Goal: Transaction & Acquisition: Download file/media

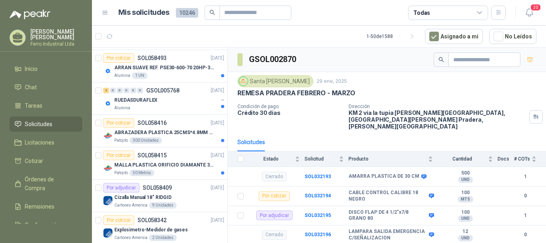
scroll to position [146, 0]
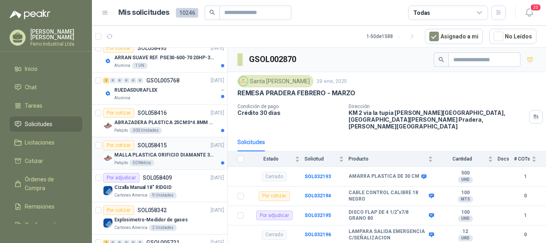
click at [172, 153] on p "MALLA PLASTICA ORIFICIO DIAMANTE 3MM" at bounding box center [164, 155] width 100 height 8
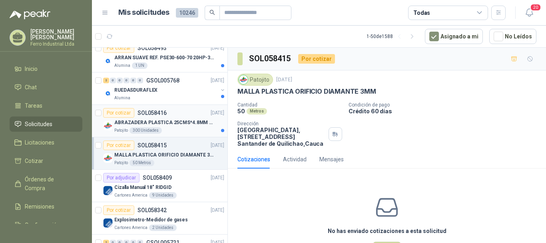
click at [176, 128] on div "Patojito 300 Unidades" at bounding box center [169, 130] width 110 height 6
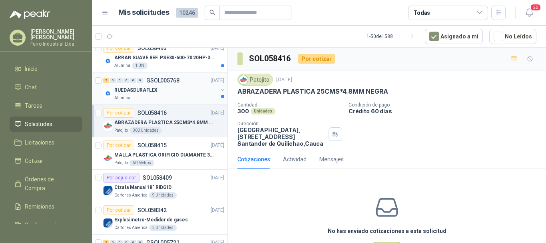
click at [174, 98] on div "Alumina" at bounding box center [166, 98] width 104 height 6
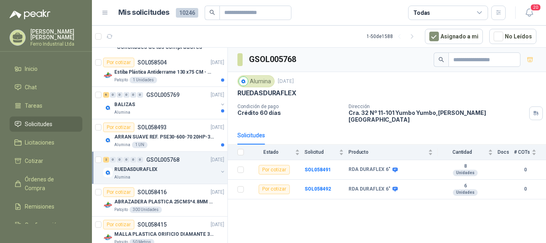
scroll to position [66, 0]
click at [189, 140] on body "[PERSON_NAME] [PERSON_NAME] Industrial Ltda Inicio Chat Tareas Solicitudes Lici…" at bounding box center [273, 121] width 546 height 243
click at [189, 140] on p "ARRAN SUAVE REF. PSE30-600-70 20HP-30A" at bounding box center [164, 138] width 100 height 8
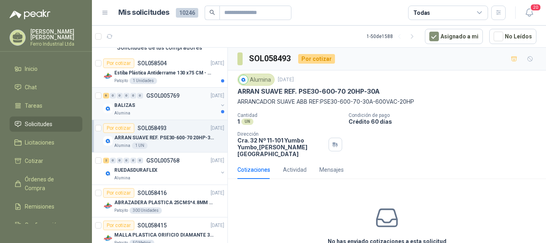
click at [190, 113] on div "Alumina" at bounding box center [166, 113] width 104 height 6
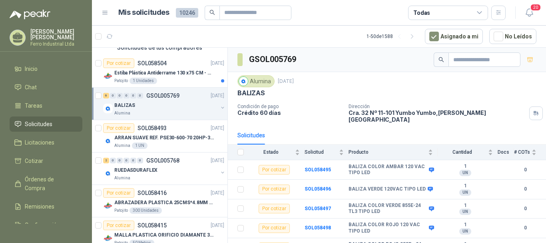
click at [337, 80] on div "Alumina [DATE]" at bounding box center [387, 81] width 299 height 12
click at [191, 80] on div "Patojito 1 Unidades" at bounding box center [169, 81] width 110 height 6
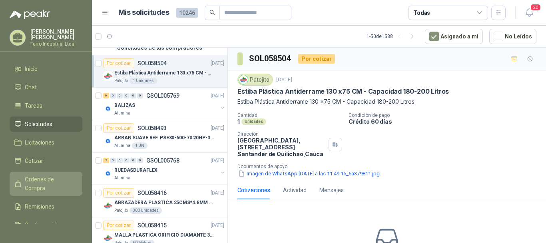
click at [31, 179] on span "Órdenes de Compra" at bounding box center [50, 184] width 50 height 18
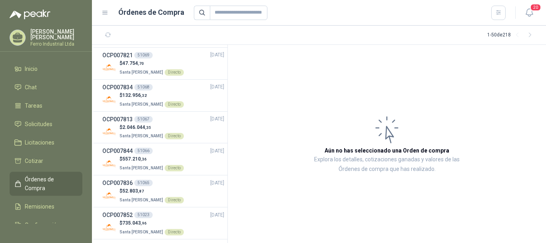
scroll to position [22, 0]
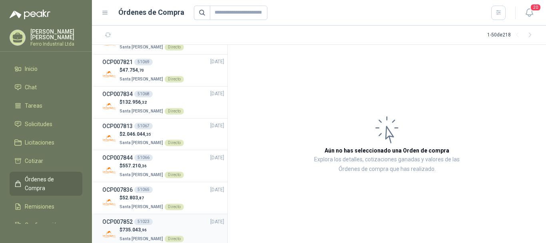
click at [164, 223] on div "OCP007852 51023 [DATE]" at bounding box center [163, 221] width 122 height 9
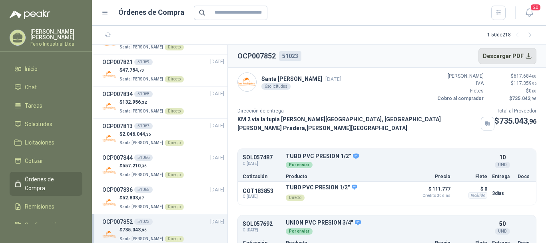
click at [494, 58] on button "Descargar PDF" at bounding box center [508, 56] width 58 height 16
click at [192, 196] on div "$ 52.803 ,87 Santa [PERSON_NAME] Directo" at bounding box center [163, 202] width 122 height 16
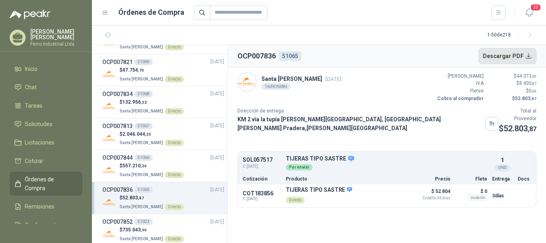
click at [491, 57] on button "Descargar PDF" at bounding box center [508, 56] width 58 height 16
click at [181, 168] on div "$ 557.210 ,36 Santa [PERSON_NAME] Directo" at bounding box center [163, 170] width 122 height 16
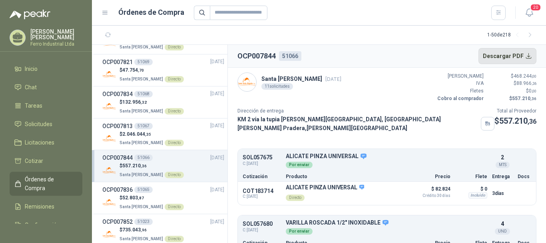
click at [493, 54] on button "Descargar PDF" at bounding box center [508, 56] width 58 height 16
click at [186, 129] on div "OCP007813 51067 [DATE]" at bounding box center [163, 126] width 122 height 9
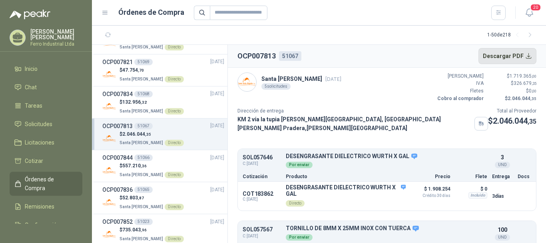
click at [493, 53] on button "Descargar PDF" at bounding box center [508, 56] width 58 height 16
click at [190, 99] on div "$ 132.956 ,32 Santa [PERSON_NAME] Directo" at bounding box center [163, 106] width 122 height 16
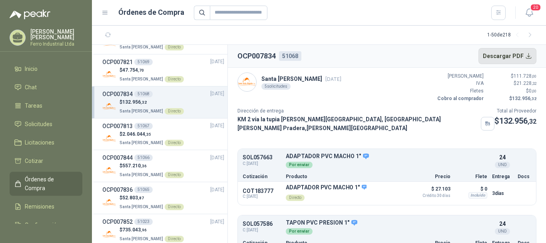
click at [491, 56] on button "Descargar PDF" at bounding box center [508, 56] width 58 height 16
click at [320, 95] on div "Santa [PERSON_NAME] [DATE] 5 solicitudes Valor Bruto $ 111.728 ,00 IVA $ 21.228…" at bounding box center [387, 87] width 299 height 30
click at [194, 72] on div "$ 47.754 ,70 Santa [PERSON_NAME] Directo" at bounding box center [163, 74] width 122 height 16
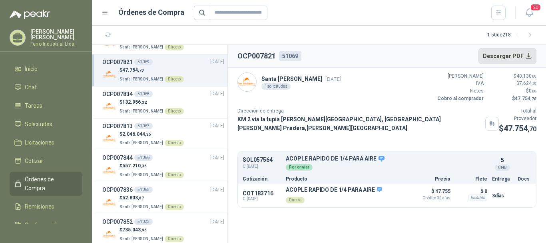
click at [492, 54] on button "Descargar PDF" at bounding box center [508, 56] width 58 height 16
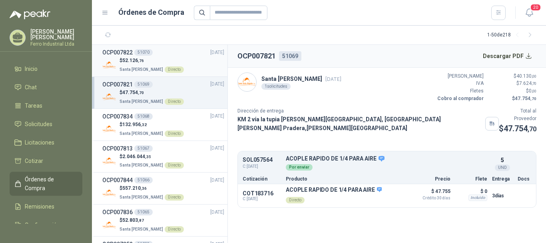
click at [189, 52] on div "OCP007822 51070 [DATE]" at bounding box center [163, 52] width 122 height 9
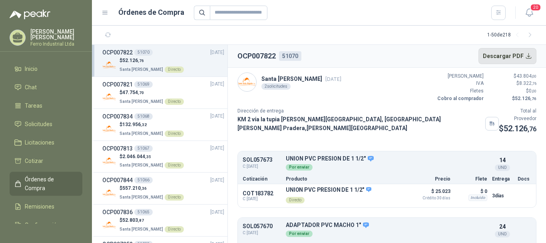
click at [497, 53] on button "Descargar PDF" at bounding box center [508, 56] width 58 height 16
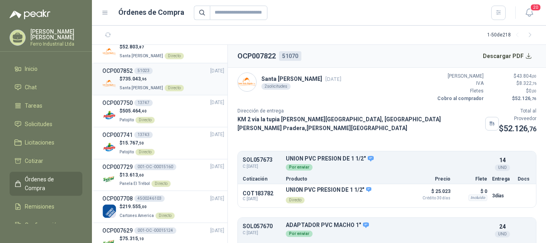
click at [193, 77] on div "$ 735.043 ,96 Santa [PERSON_NAME] Directo" at bounding box center [163, 83] width 122 height 16
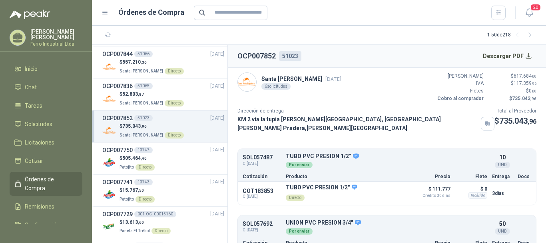
scroll to position [125, 0]
click at [191, 86] on div "OCP007836 51065 [DATE]" at bounding box center [163, 86] width 122 height 9
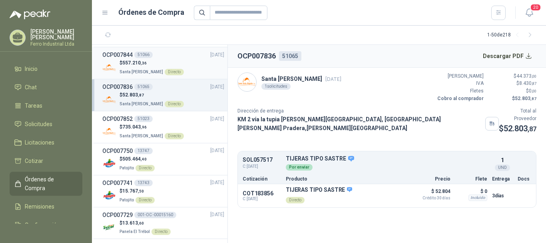
click at [190, 68] on div "$ 557.210 ,36 Santa [PERSON_NAME] Directo" at bounding box center [163, 67] width 122 height 16
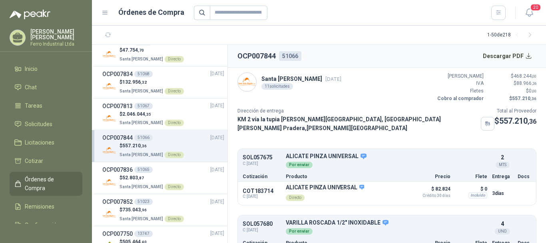
scroll to position [29, 0]
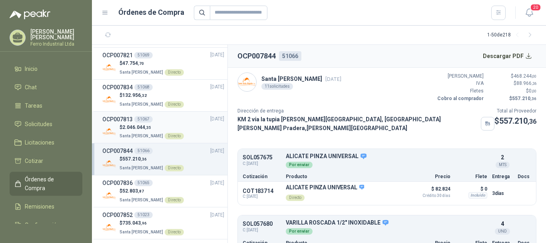
click at [178, 118] on div "OCP007813 51067 [DATE]" at bounding box center [163, 119] width 122 height 9
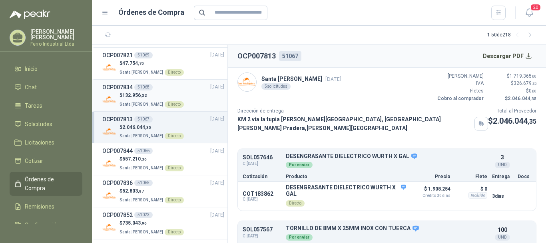
click at [186, 90] on div "OCP007834 51068 [DATE]" at bounding box center [163, 87] width 122 height 9
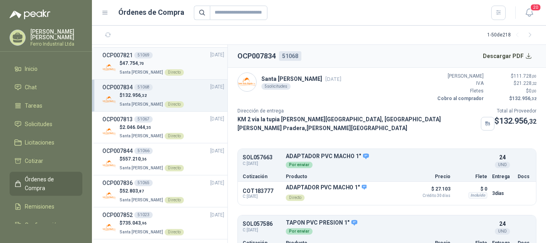
click at [191, 70] on div "$ 47.754 ,70 Santa [PERSON_NAME] Directo" at bounding box center [163, 68] width 122 height 16
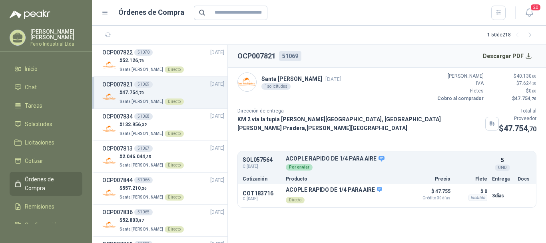
click at [191, 70] on div "$ 52.126 ,76 Santa [PERSON_NAME] Directo" at bounding box center [163, 65] width 122 height 16
